Goal: Contribute content

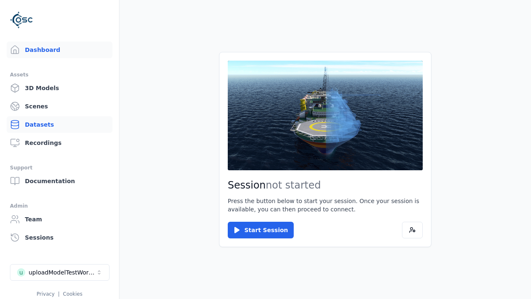
click at [59, 124] on link "Datasets" at bounding box center [60, 124] width 106 height 17
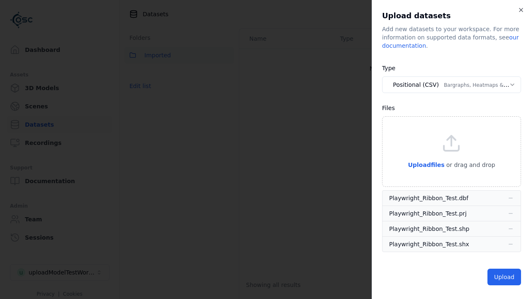
click at [451, 85] on button "Positional (CSV) Bargraphs, Heatmaps & Pins" at bounding box center [451, 84] width 139 height 17
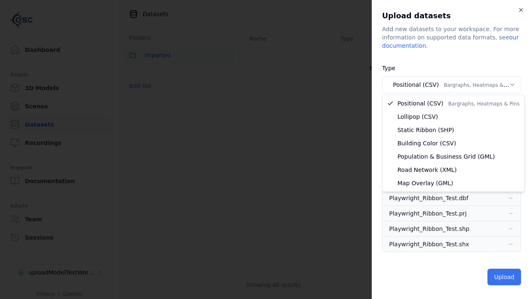
select select "*****"
click at [505, 277] on button "Upload" at bounding box center [504, 276] width 34 height 17
